Goal: Transaction & Acquisition: Purchase product/service

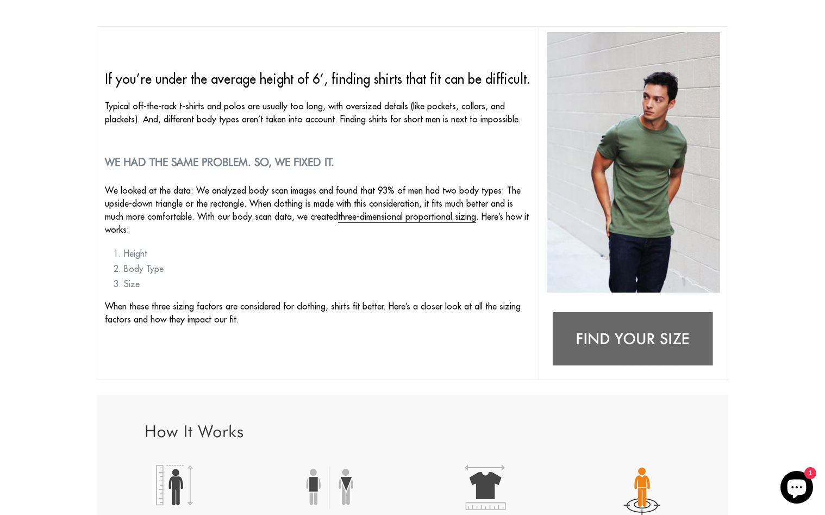
scroll to position [100, 0]
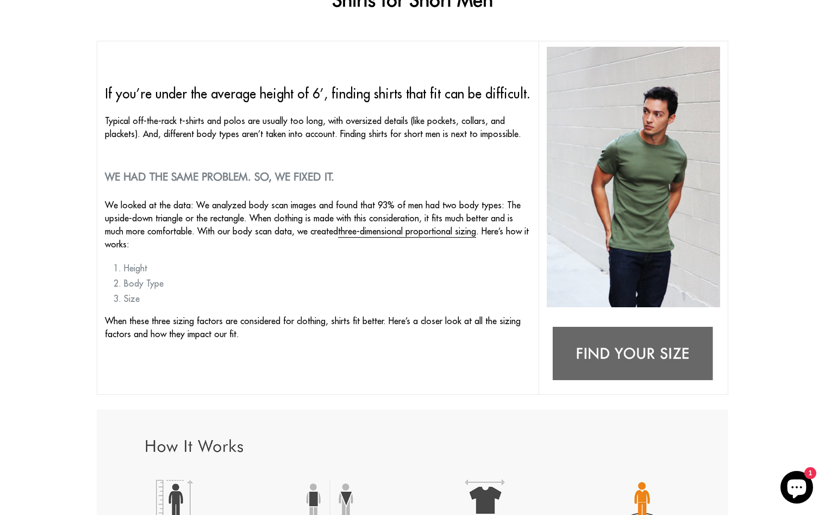
click at [639, 351] on img at bounding box center [633, 354] width 173 height 69
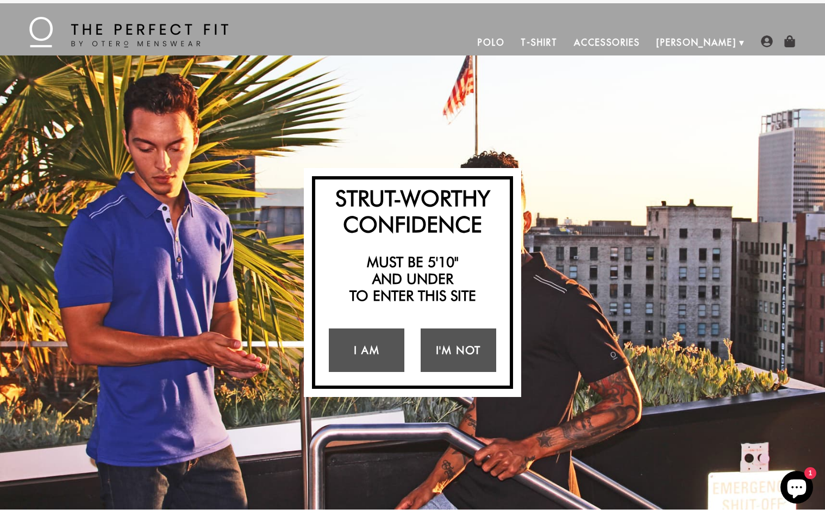
scroll to position [4, 0]
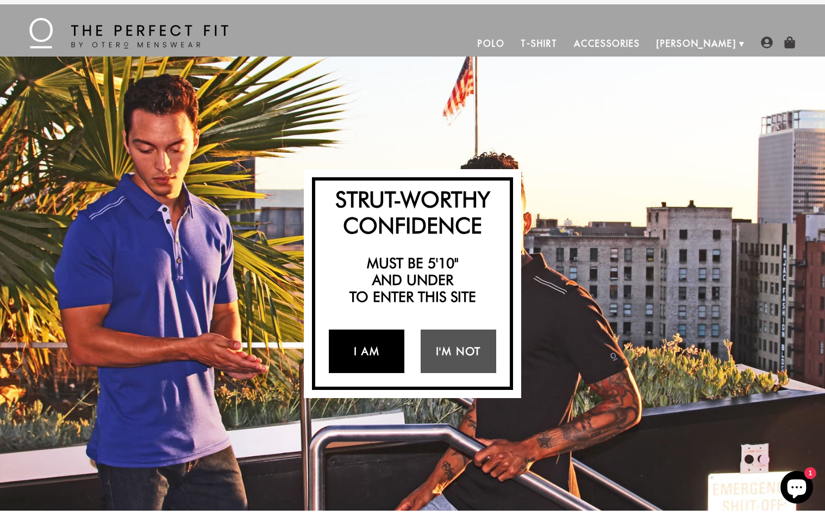
click at [376, 349] on link "I Am" at bounding box center [367, 350] width 76 height 43
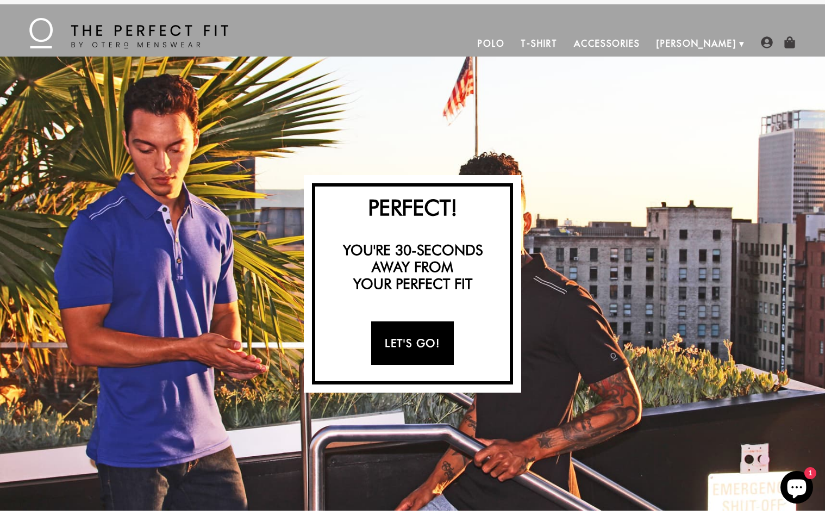
click at [393, 350] on link "Let's Go!" at bounding box center [412, 342] width 82 height 43
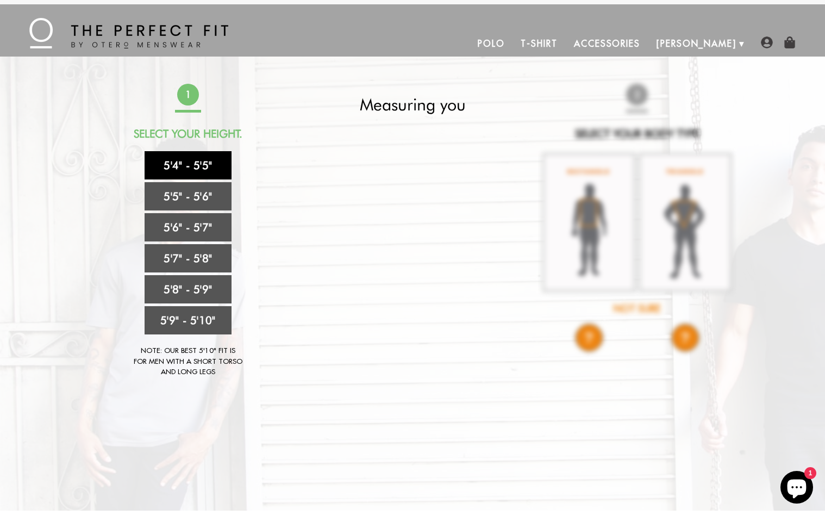
click at [189, 166] on link "5'4" - 5'5"" at bounding box center [188, 165] width 87 height 28
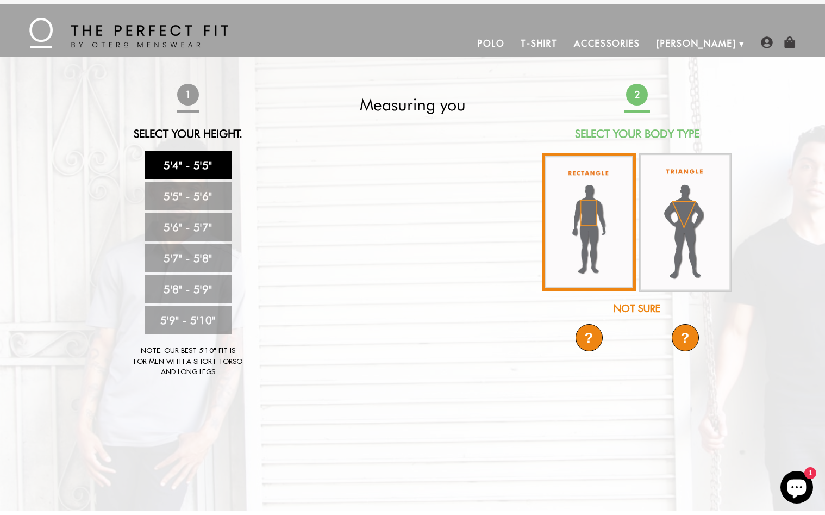
click at [587, 274] on img at bounding box center [590, 222] width 94 height 138
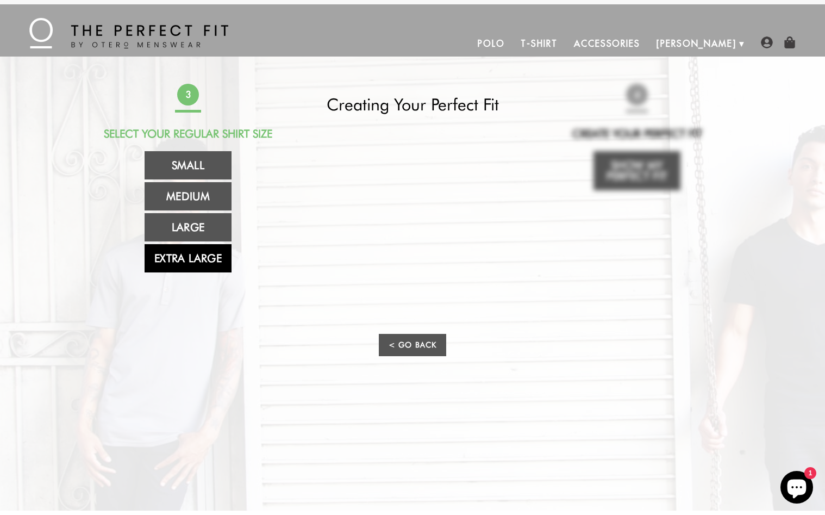
click at [194, 262] on link "Extra Large" at bounding box center [188, 258] width 87 height 28
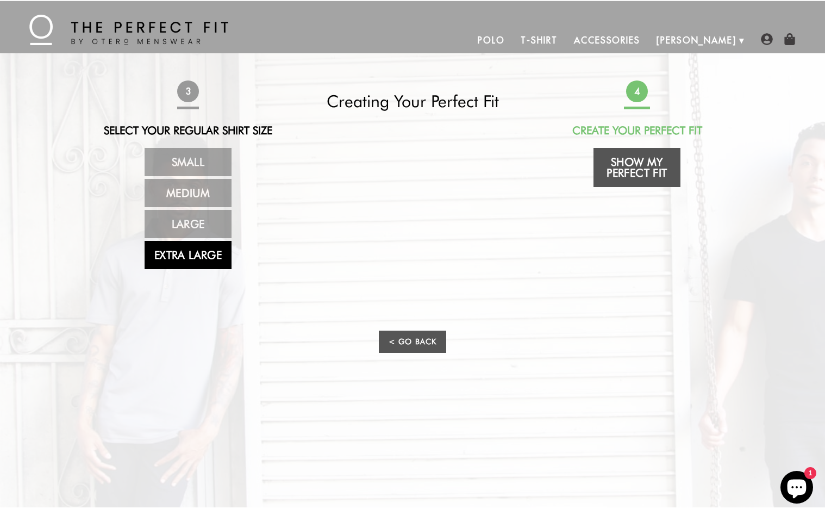
scroll to position [8, 0]
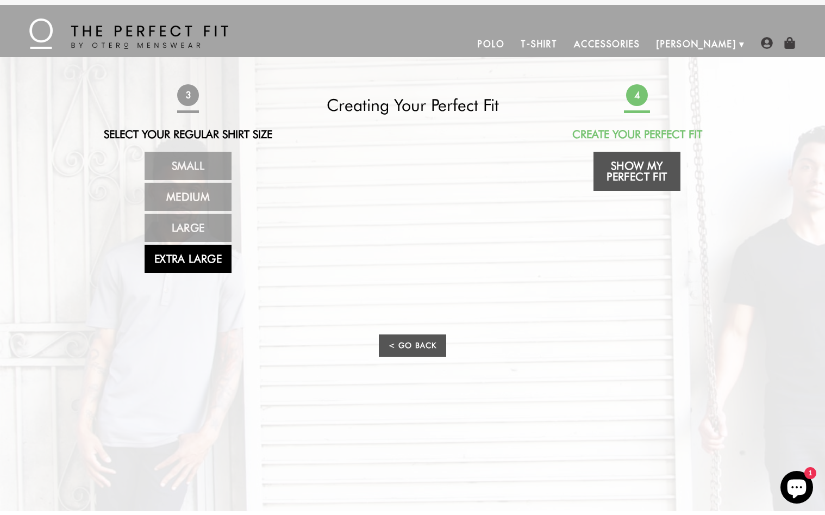
click at [615, 173] on link "Show My Perfect Fit" at bounding box center [637, 171] width 87 height 39
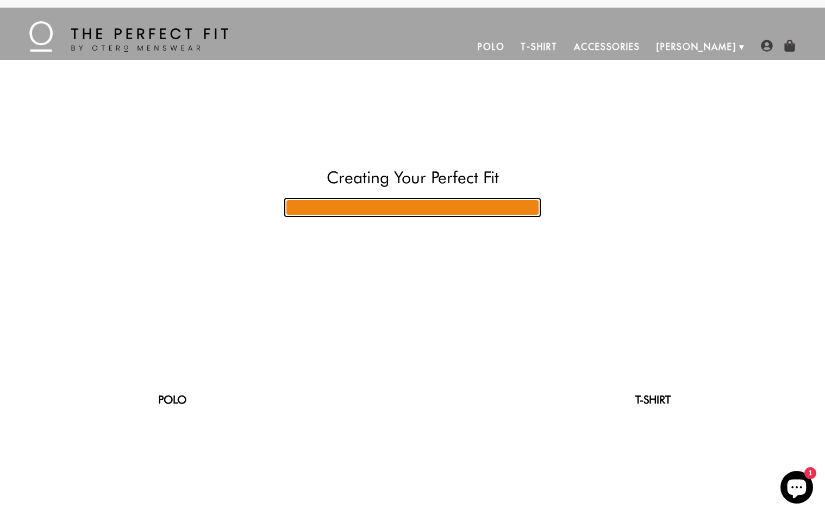
scroll to position [0, 0]
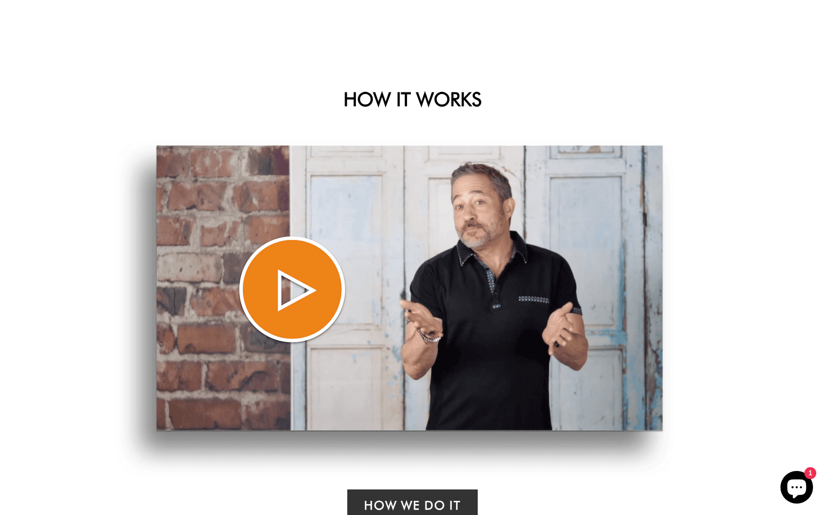
select select "XL"
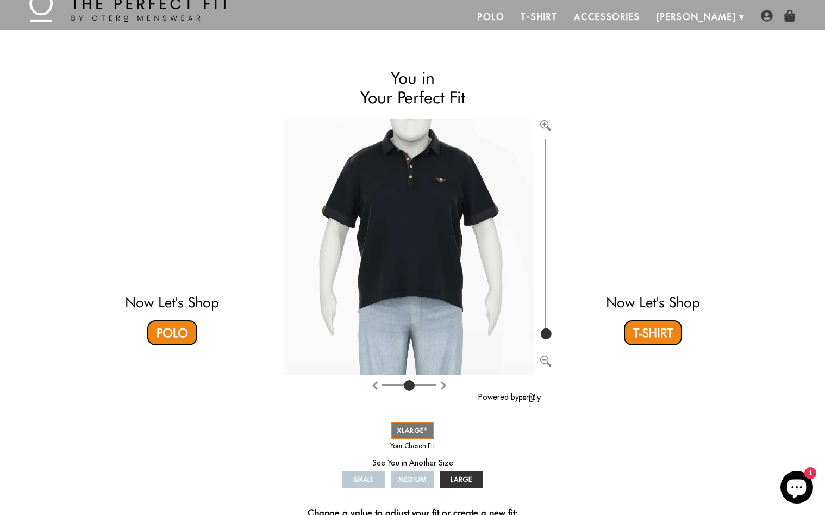
scroll to position [17, 0]
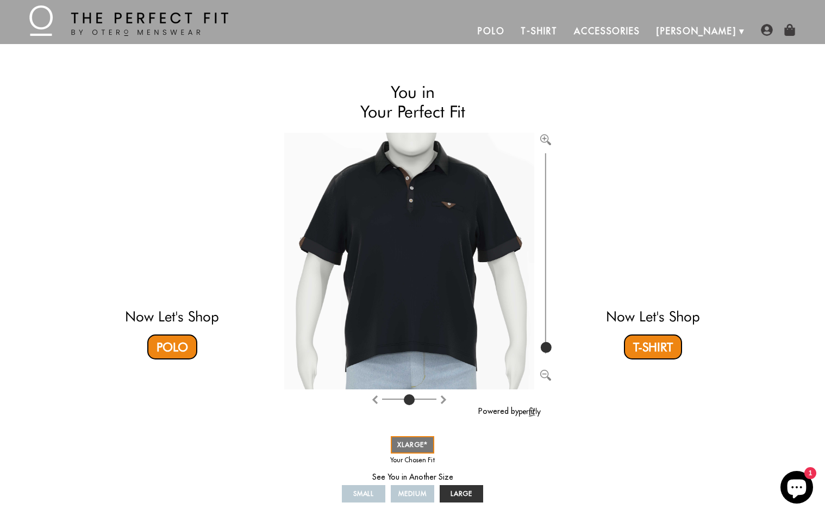
type input "100"
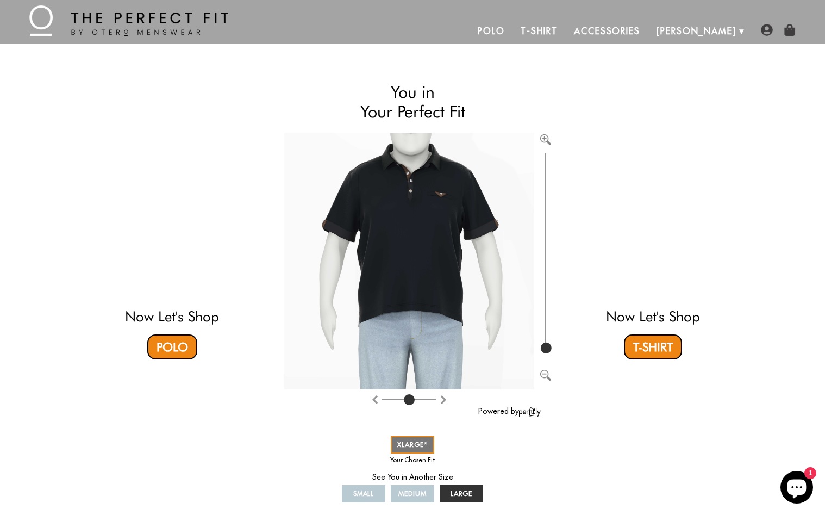
drag, startPoint x: 549, startPoint y: 345, endPoint x: 548, endPoint y: 358, distance: 13.1
click at [548, 358] on div at bounding box center [420, 272] width 273 height 278
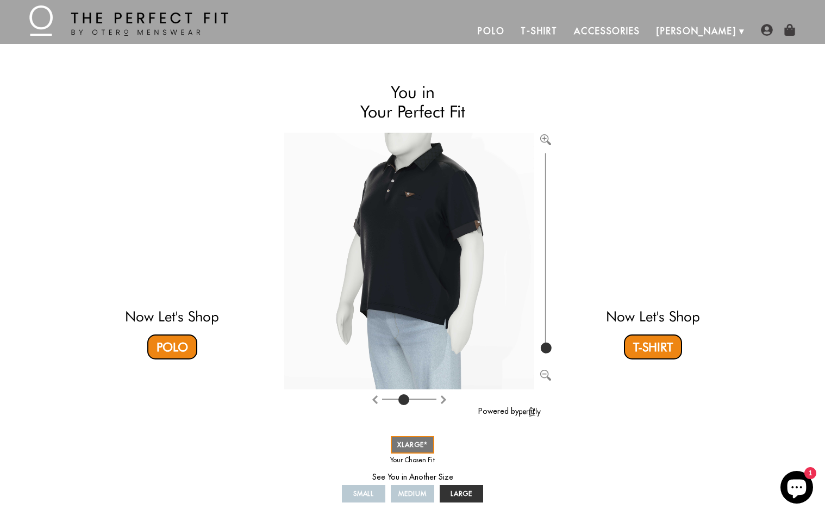
type input "4"
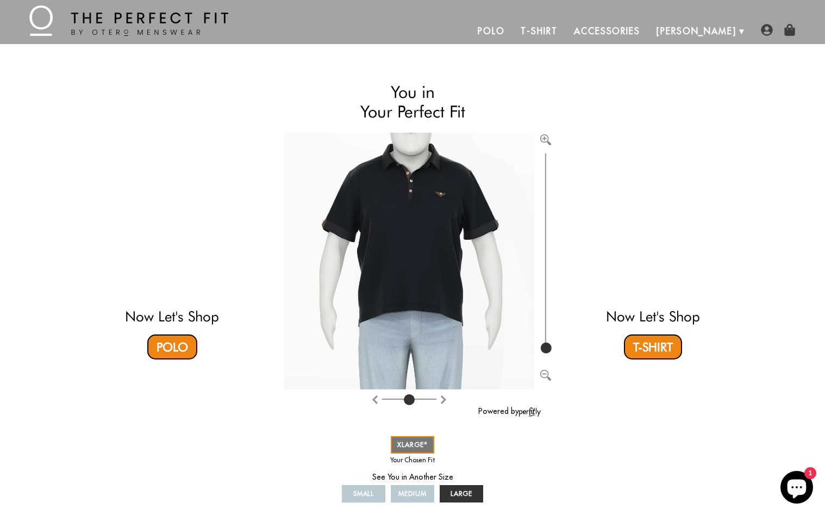
click at [409, 401] on input "range" at bounding box center [409, 401] width 54 height 1
click at [639, 343] on link "T-Shirt" at bounding box center [653, 346] width 58 height 25
click at [168, 352] on link "Polo" at bounding box center [172, 346] width 50 height 25
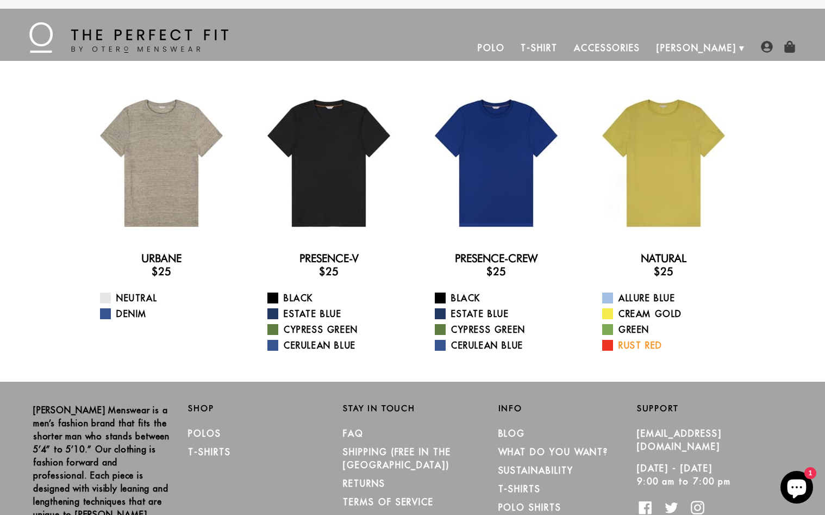
scroll to position [1, 0]
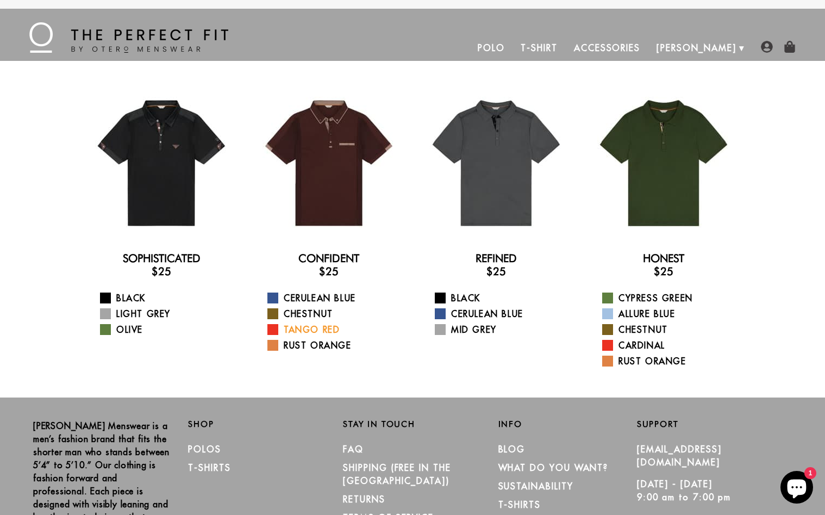
click at [273, 331] on span at bounding box center [273, 329] width 11 height 11
click at [272, 347] on span at bounding box center [273, 345] width 11 height 11
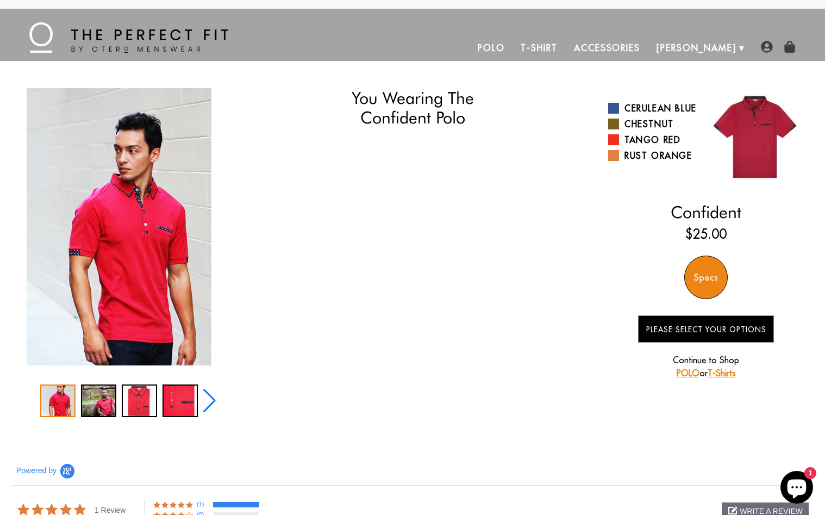
select select "XL"
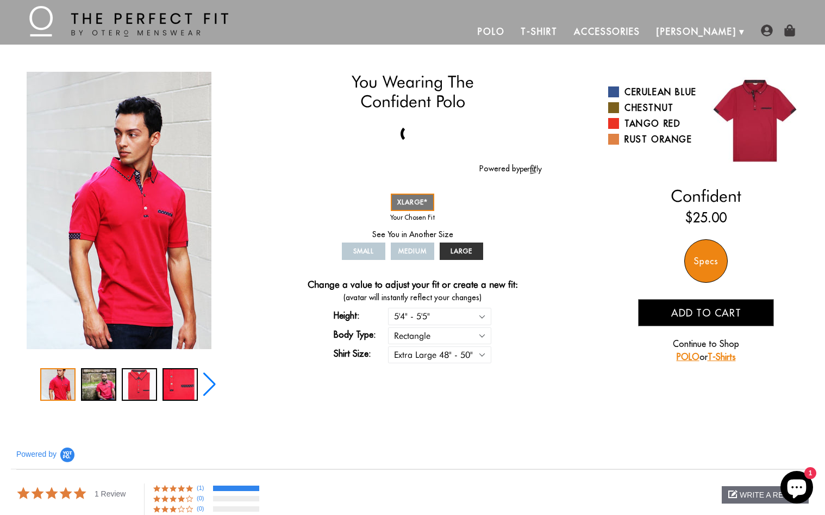
scroll to position [20, 0]
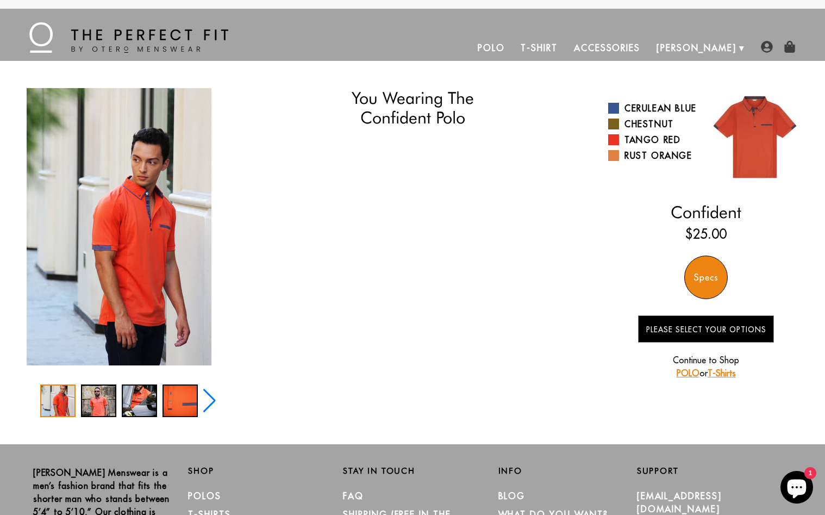
select select "XL"
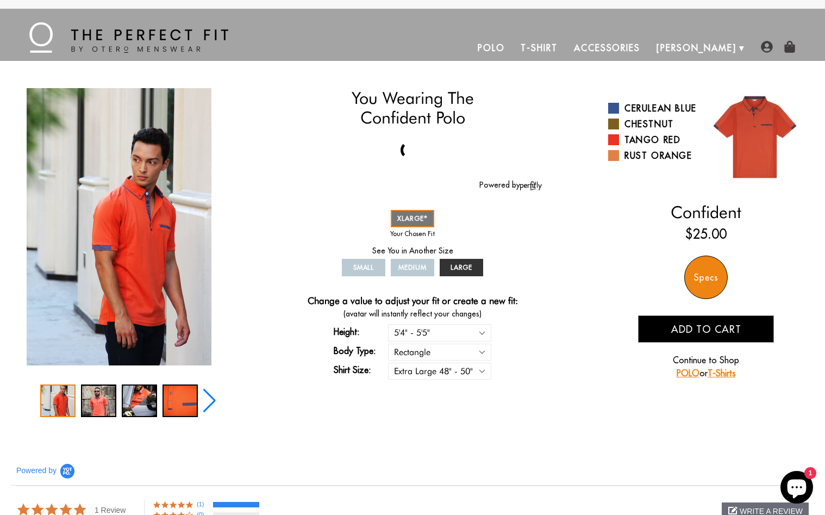
scroll to position [4, 0]
